Goal: Check status: Check status

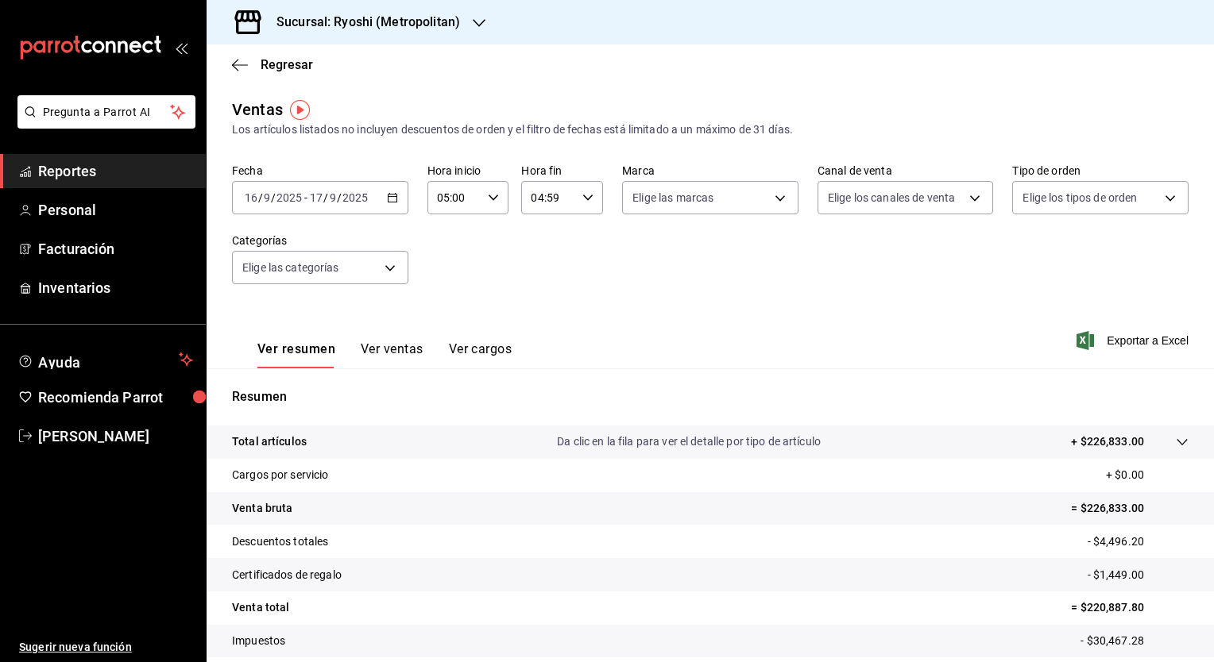
click at [520, 278] on div "Fecha [DATE] [DATE] - [DATE] [DATE] Hora inicio 05:00 Hora inicio Hora fin 04:5…" at bounding box center [710, 234] width 956 height 140
click at [577, 255] on div "Fecha [DATE] [DATE] - [DATE] [DATE] Hora inicio 05:00 Hora inicio Hora fin 04:5…" at bounding box center [710, 234] width 956 height 140
click at [288, 68] on span "Regresar" at bounding box center [287, 64] width 52 height 15
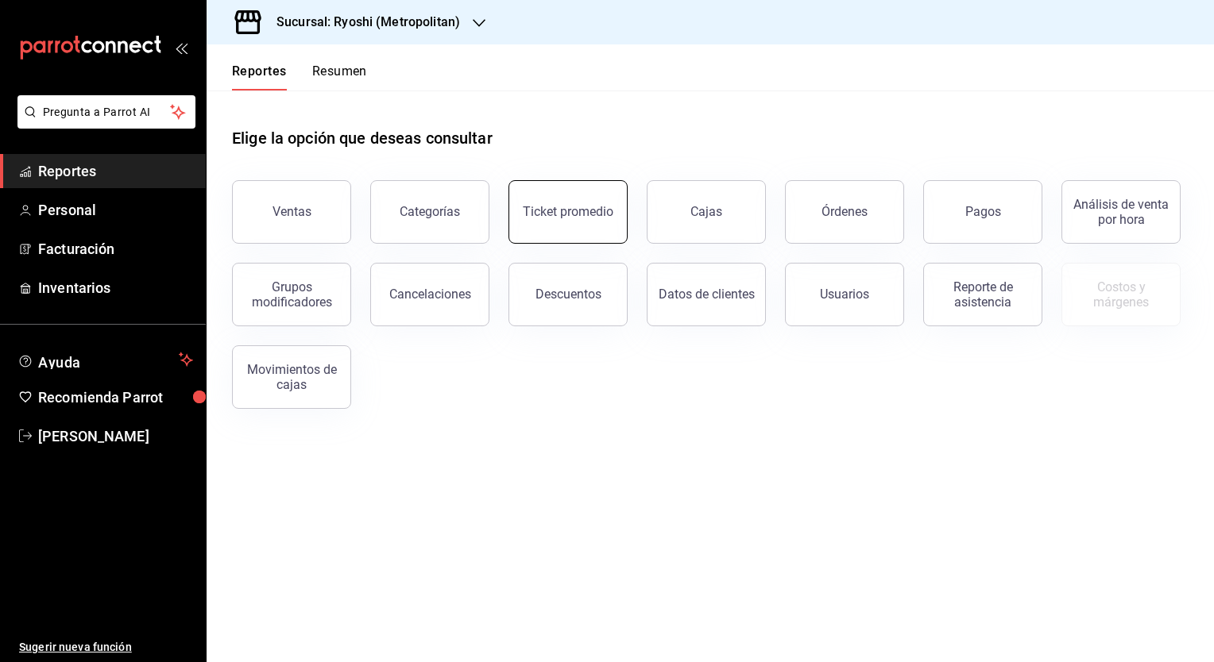
click at [579, 222] on button "Ticket promedio" at bounding box center [567, 212] width 119 height 64
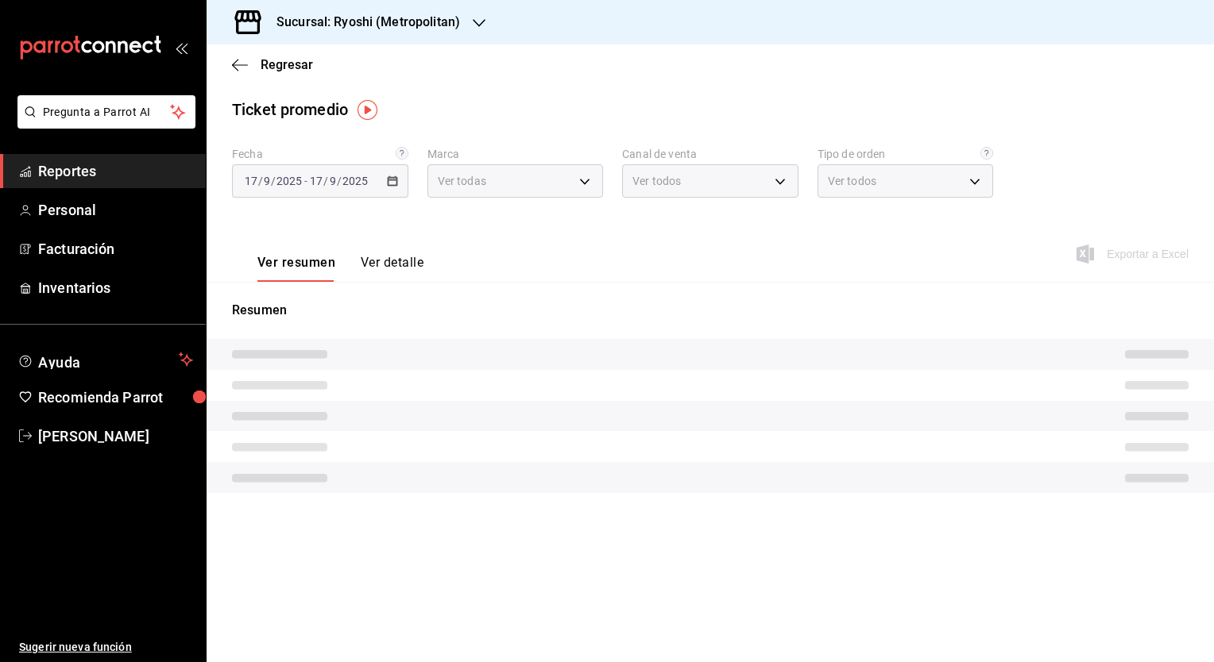
type input "afd8f7e0-6441-4225-b079-3ecb6f1759bb,a0f13850-a6cf-4674-87cd-ec670d2b59b9"
type input "PARROT,UBER_EATS,RAPPI,DIDI_FOOD,ONLINE"
type input "66739285-5da5-466b-8cb0-407c1ed0a2c8,c0a0eaab-5666-47ab-bb2c-041c46edcfe4,3fb15…"
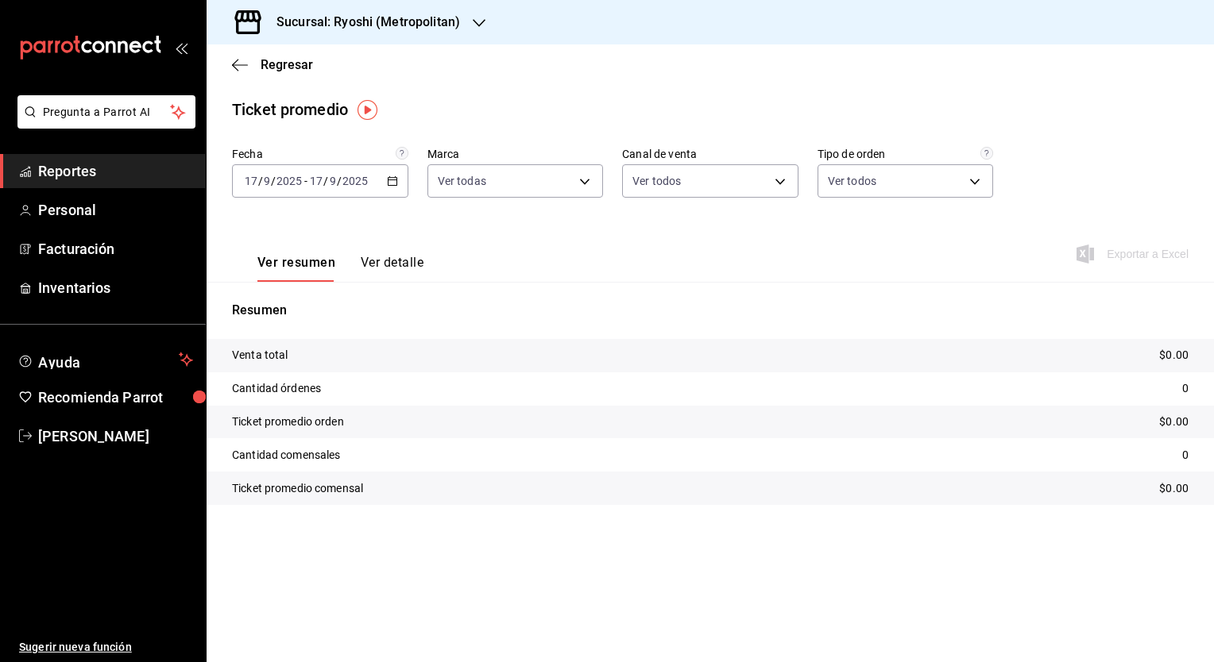
click at [396, 184] on icon "button" at bounding box center [392, 181] width 11 height 11
click at [303, 370] on span "Rango de fechas" at bounding box center [306, 372] width 123 height 17
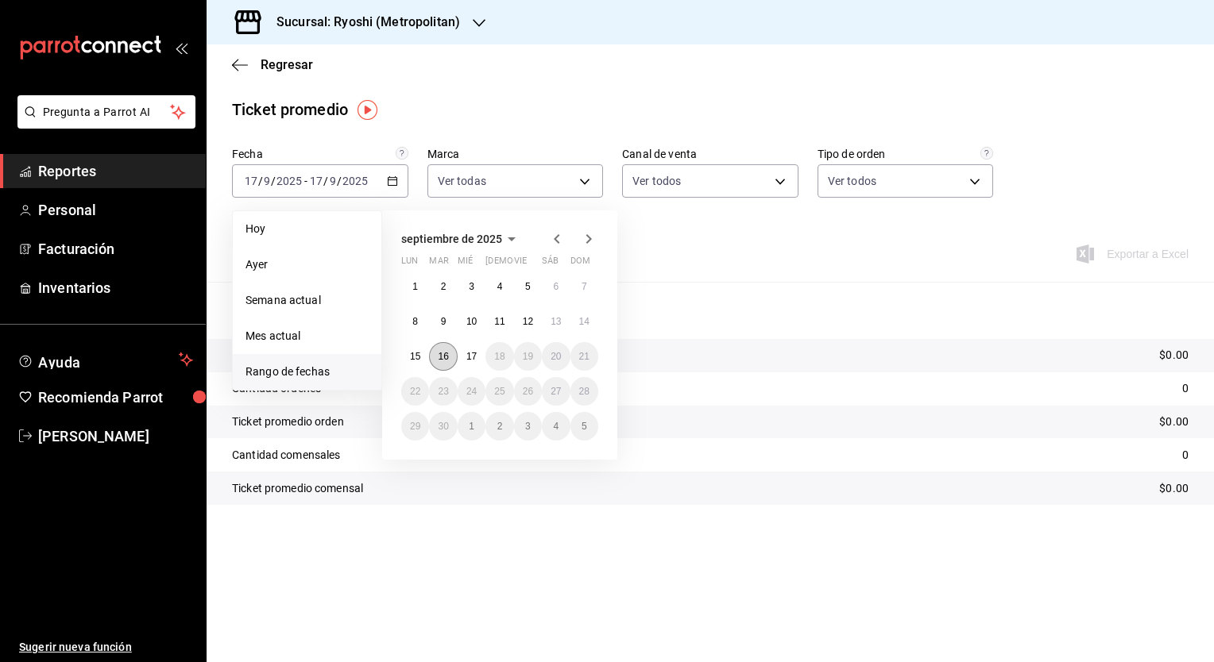
click at [446, 357] on abbr "16" at bounding box center [443, 356] width 10 height 11
